Goal: Contribute content: Add original content to the website for others to see

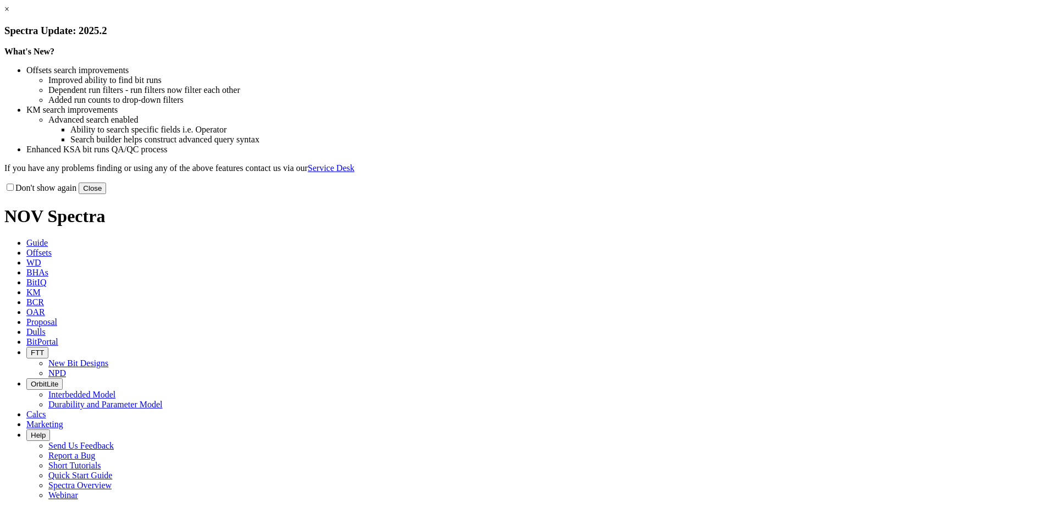
click at [9, 14] on link "×" at bounding box center [6, 8] width 5 height 9
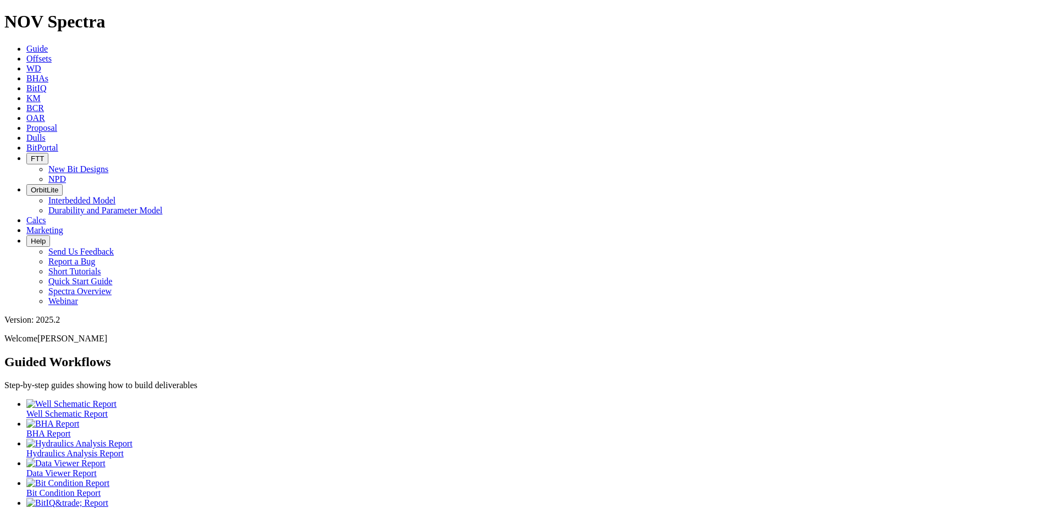
click at [46, 133] on link "Dulls" at bounding box center [35, 137] width 19 height 9
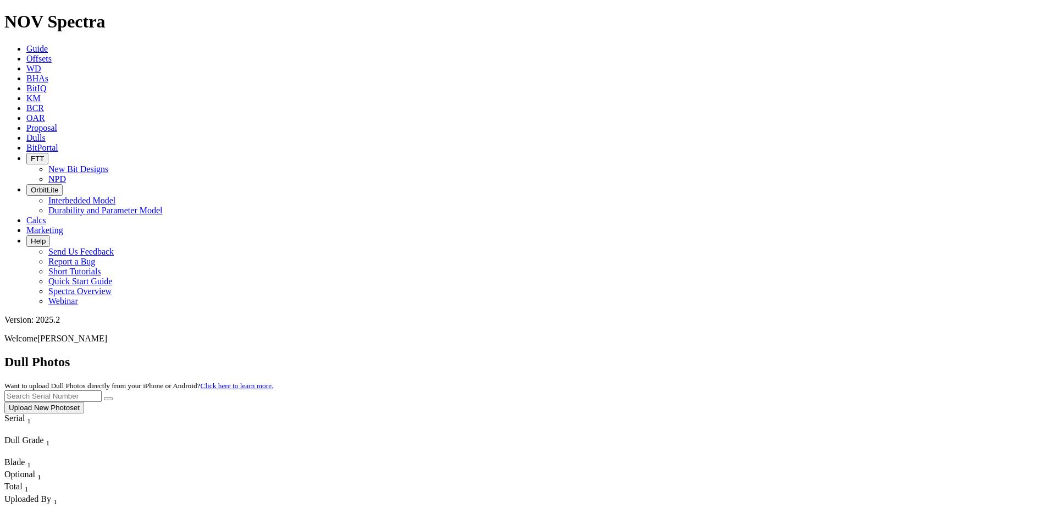
click at [102, 390] on input "text" at bounding box center [52, 396] width 97 height 12
type input "A320216"
click at [113, 397] on button "submit" at bounding box center [108, 398] width 9 height 3
click at [84, 402] on button "Upload New Photoset" at bounding box center [44, 408] width 80 height 12
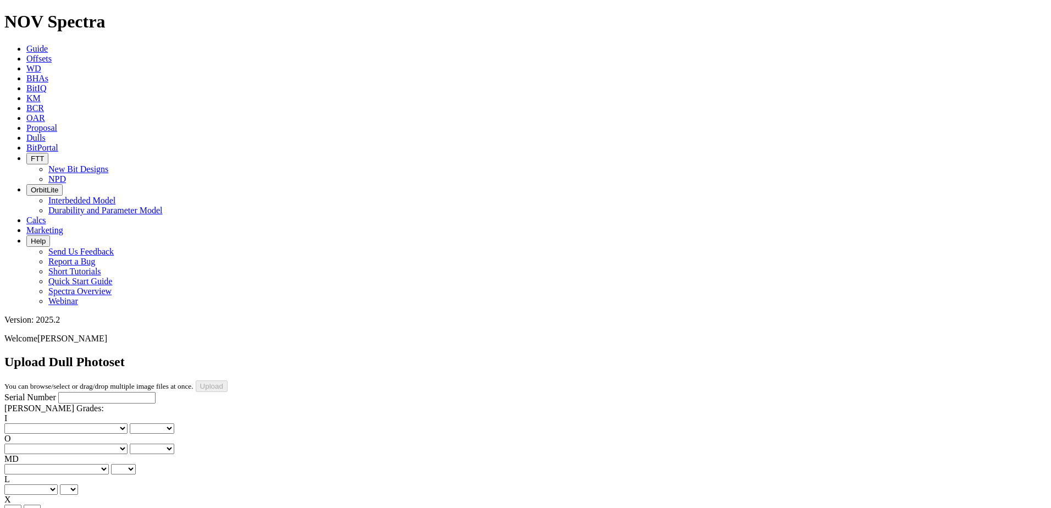
click at [48, 392] on div "Serial Number" at bounding box center [525, 398] width 1042 height 12
click at [58, 392] on input "Serial Number" at bounding box center [106, 398] width 97 height 12
paste input "A320216"
type input "A320216"
drag, startPoint x: 41, startPoint y: 162, endPoint x: 40, endPoint y: 176, distance: 14.3
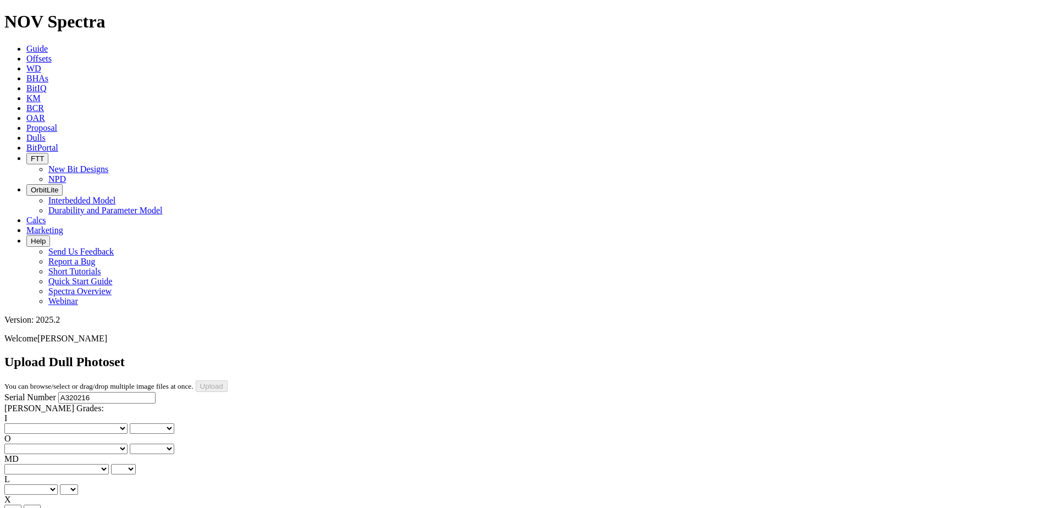
click at [41, 423] on select "No lost, worn or damaged cutters 0 1 2 3 4 5 6 7 8 No diamond table left on any…" at bounding box center [65, 428] width 123 height 10
select select "number:1"
click at [22, 423] on select "No lost, worn or damaged cutters 0 1 2 3 4 5 6 7 8 No diamond table left on any…" at bounding box center [65, 428] width 123 height 10
select select "number:1"
drag, startPoint x: 88, startPoint y: 163, endPoint x: 90, endPoint y: 170, distance: 6.7
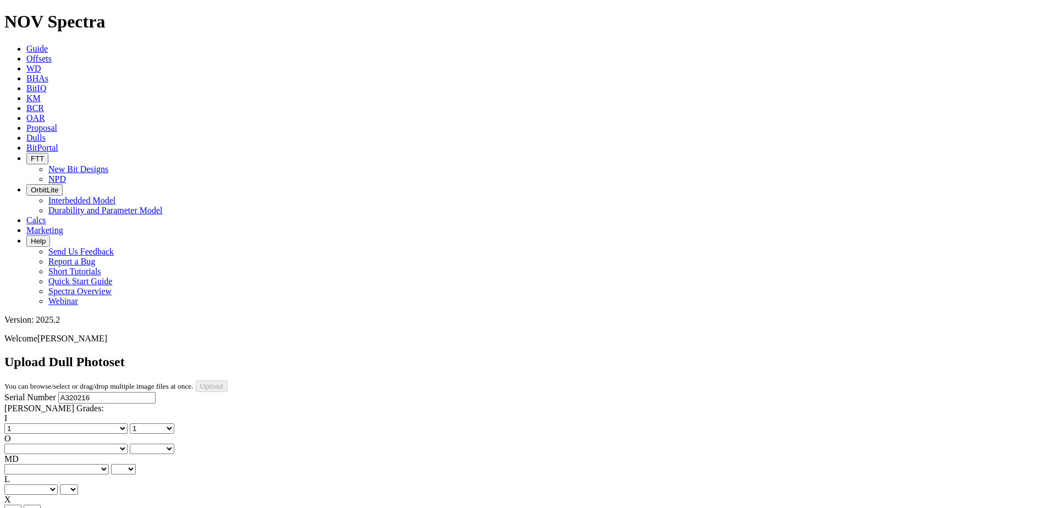
click at [88, 443] on select "No lost, worn or damaged cutters 0 1 2 3 4 5 6 7 8 No diamond table left on any…" at bounding box center [65, 448] width 123 height 10
select select "number:2"
click at [78, 443] on select "No lost, worn or damaged cutters 0 1 2 3 4 5 6 7 8 No diamond table left on any…" at bounding box center [65, 448] width 123 height 10
select select "number:2"
click at [41, 464] on select "BF - Bond Failure BT - Broken Teeth/Cutters BU - Balled Up Bit CR - Cored CT - …" at bounding box center [56, 469] width 104 height 10
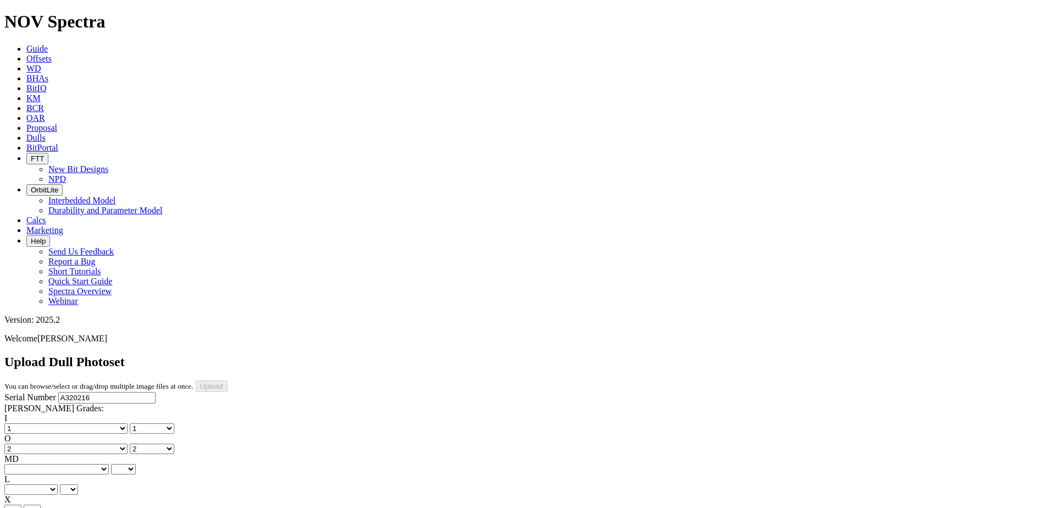
select select "string:CT"
click at [22, 464] on select "BF - Bond Failure BT - Broken Teeth/Cutters BU - Balled Up Bit CR - Cored CT - …" at bounding box center [56, 469] width 104 height 10
select select "string:CT"
click at [58, 484] on select "A - All C - Cone G - Gauge N - Nose S - Shoulder T - Taper" at bounding box center [30, 489] width 53 height 10
select select "string:A"
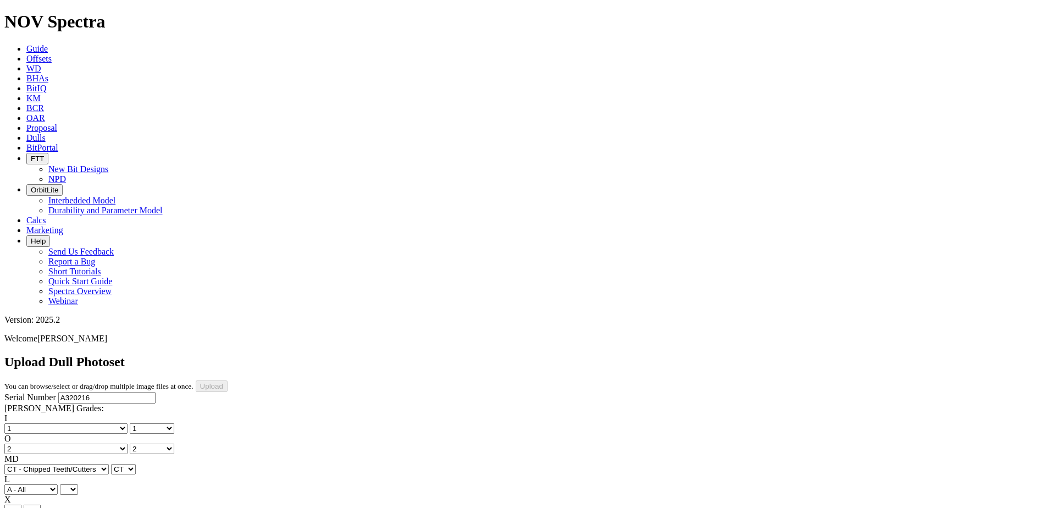
click at [58, 484] on select "A - All C - Cone G - Gauge N - Nose S - Shoulder T - Taper" at bounding box center [30, 489] width 53 height 10
select select "string:A"
drag, startPoint x: 48, startPoint y: 252, endPoint x: 46, endPoint y: 262, distance: 10.1
click at [21, 504] on select "X" at bounding box center [12, 509] width 17 height 10
select select "string:X"
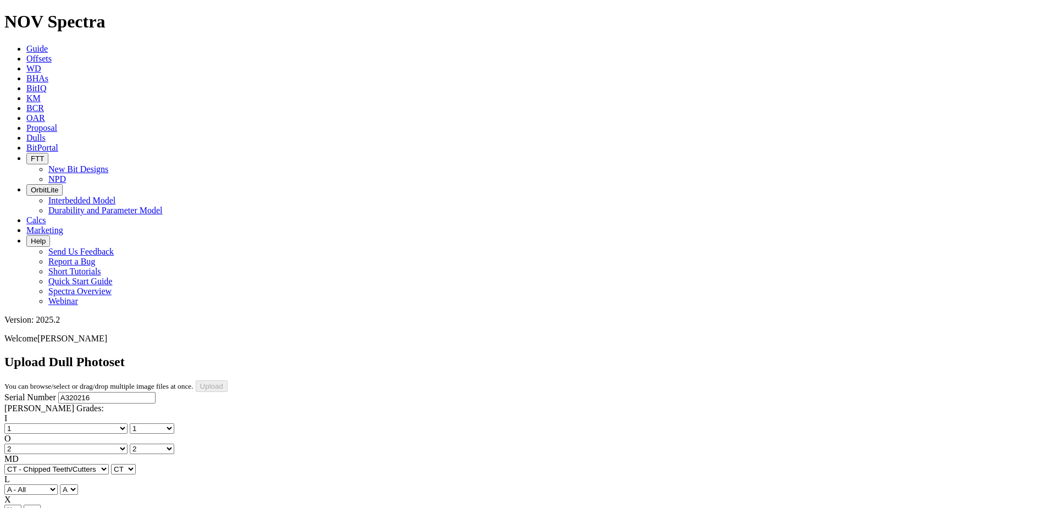
click at [21, 504] on select "X" at bounding box center [12, 509] width 17 height 10
select select "string:X"
select select "string:I"
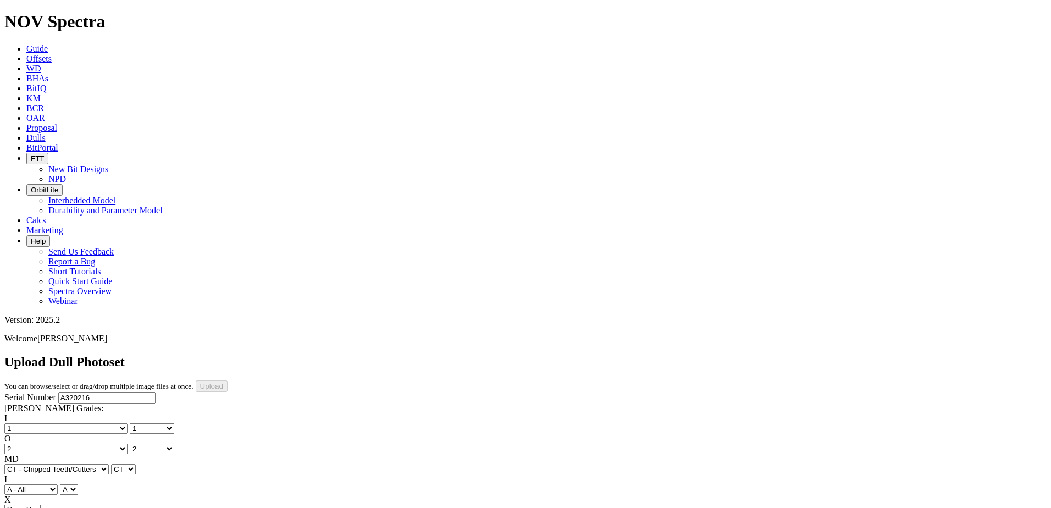
select select "string:I"
select select "string:WT"
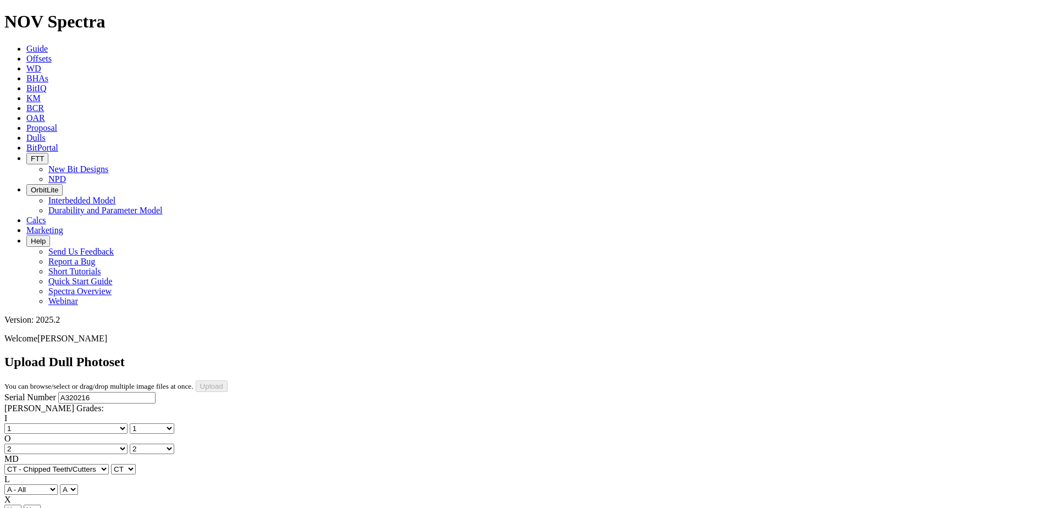
select select "string:_"
click at [58, 484] on select "A - All C - Cone G - Gauge N - Nose S - Shoulder T - Taper" at bounding box center [30, 489] width 53 height 10
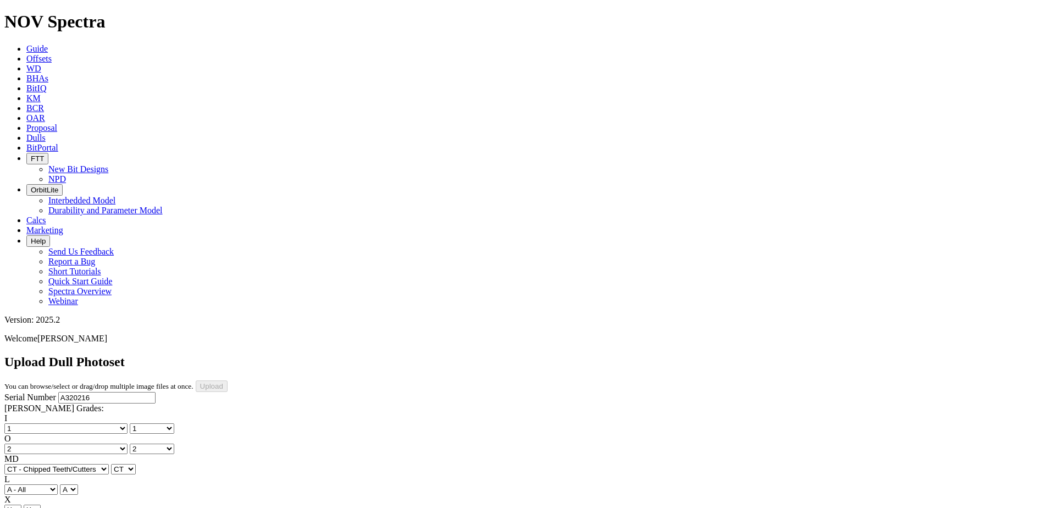
select select "string:S"
click at [58, 484] on select "A - All C - Cone G - Gauge N - Nose S - Shoulder T - Taper" at bounding box center [30, 489] width 53 height 10
select select "string:S"
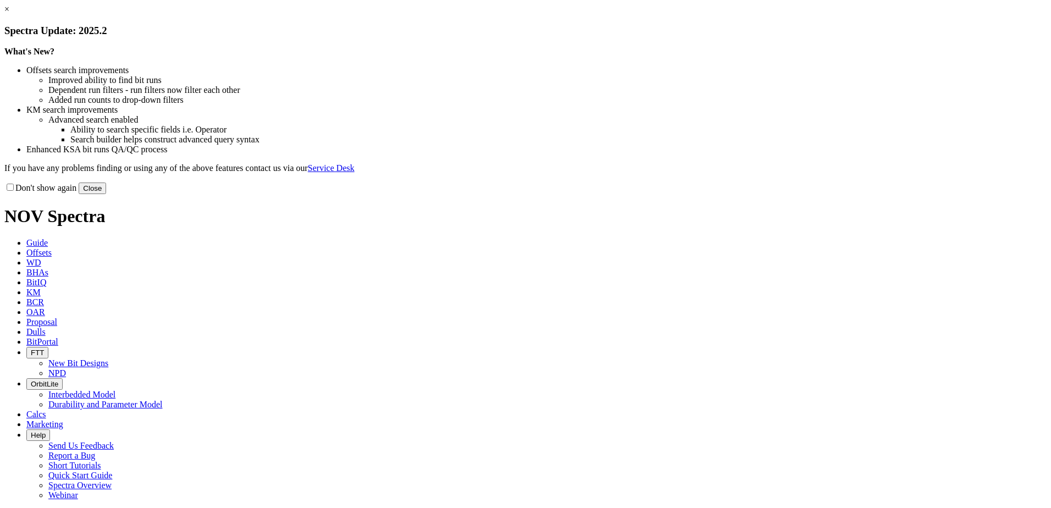
click at [106, 194] on button "Close" at bounding box center [92, 188] width 27 height 12
